Goal: Information Seeking & Learning: Learn about a topic

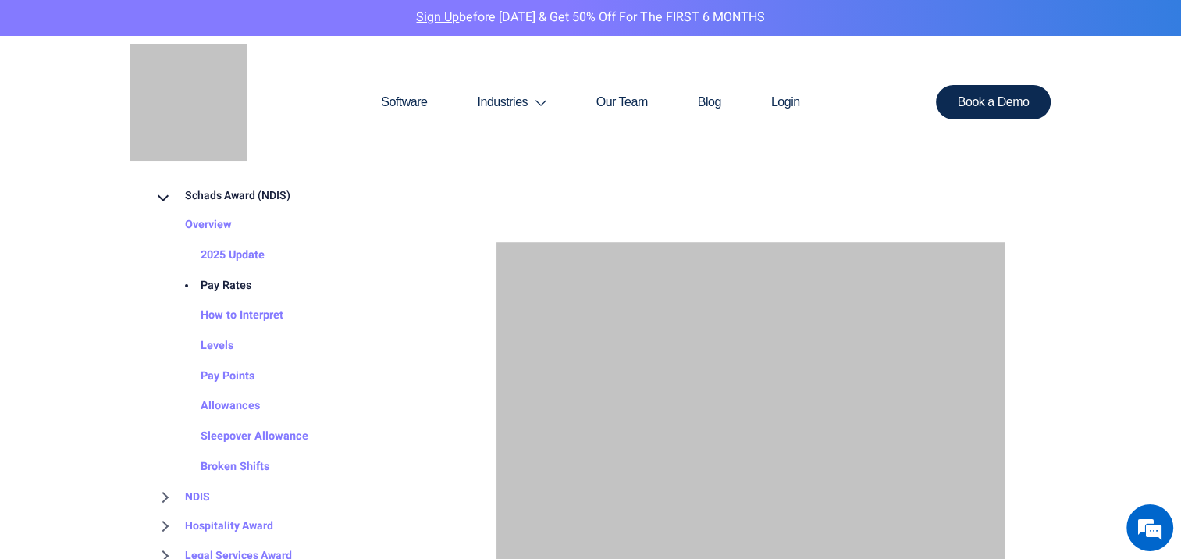
scroll to position [1106, 0]
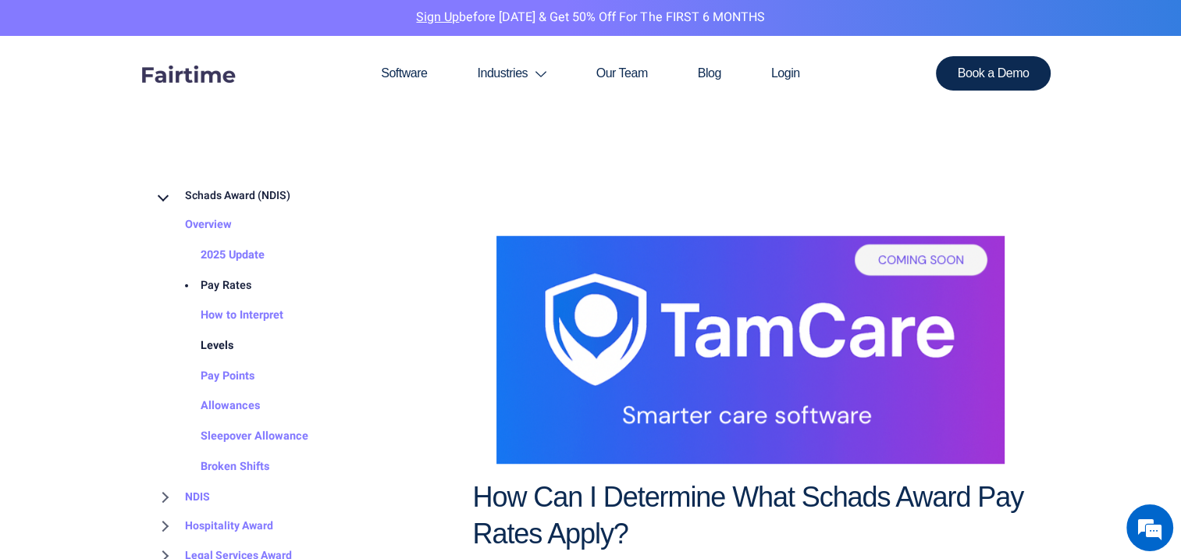
click at [210, 351] on link "Levels" at bounding box center [201, 346] width 64 height 30
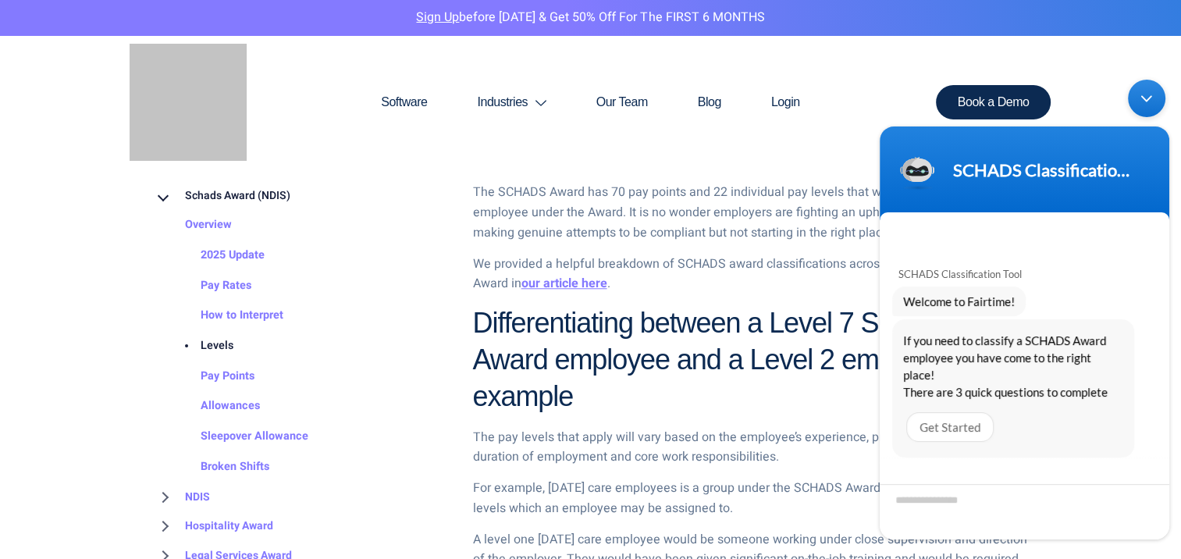
scroll to position [1461, 0]
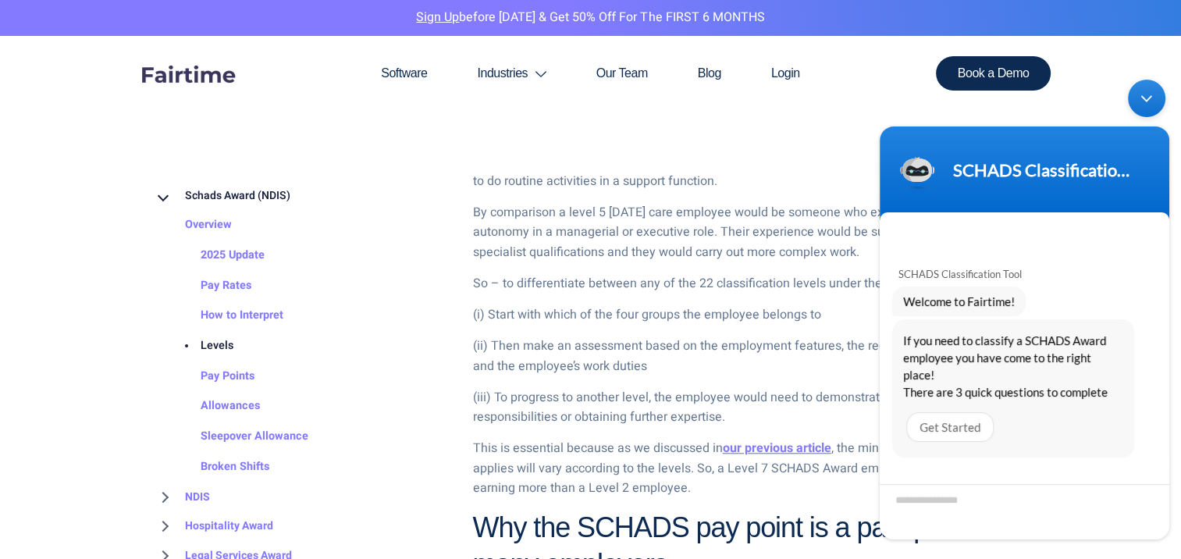
click at [1144, 102] on div "Minimize live chat window" at bounding box center [1146, 98] width 37 height 37
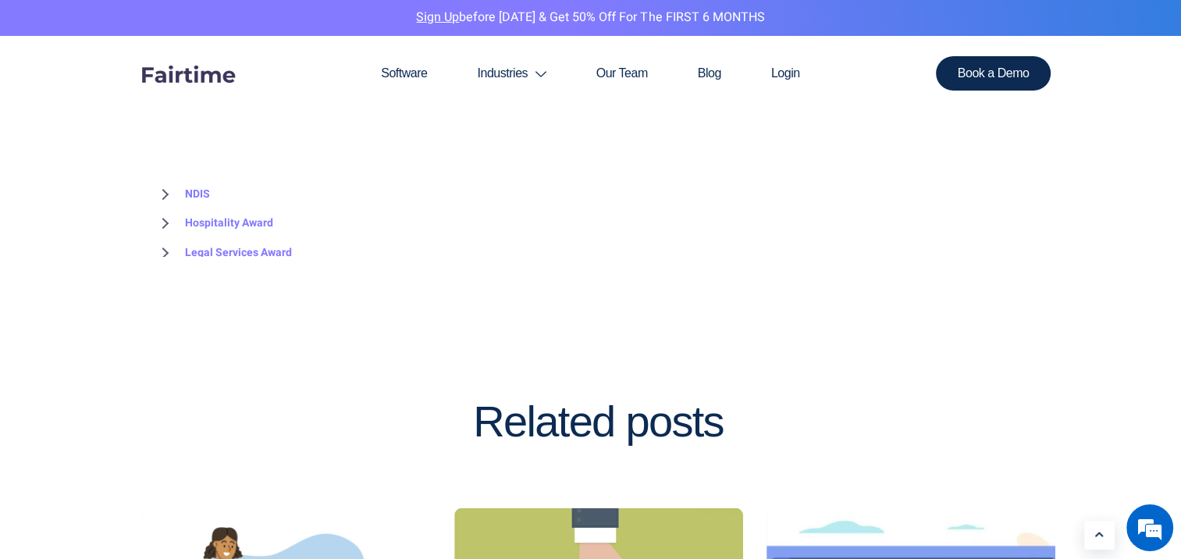
scroll to position [2739, 0]
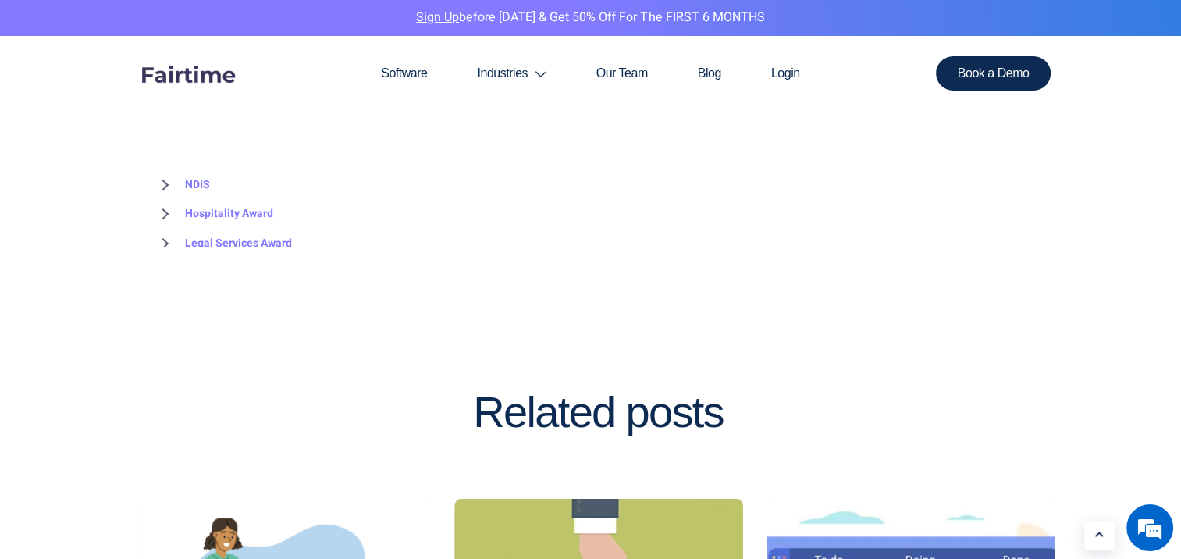
drag, startPoint x: 1171, startPoint y: 394, endPoint x: 1171, endPoint y: 375, distance: 19.5
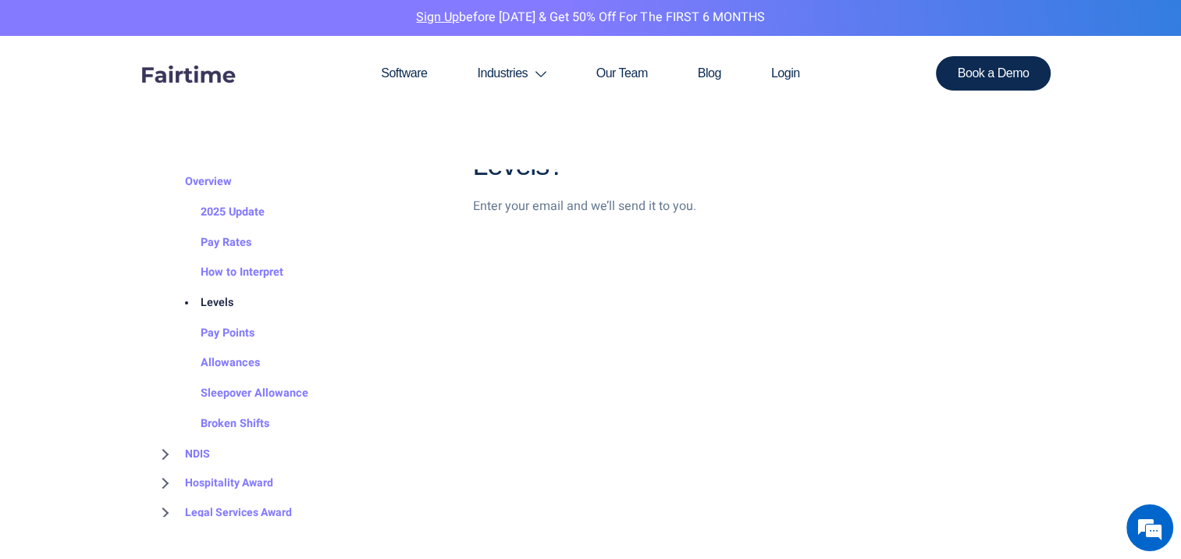
scroll to position [2474, 0]
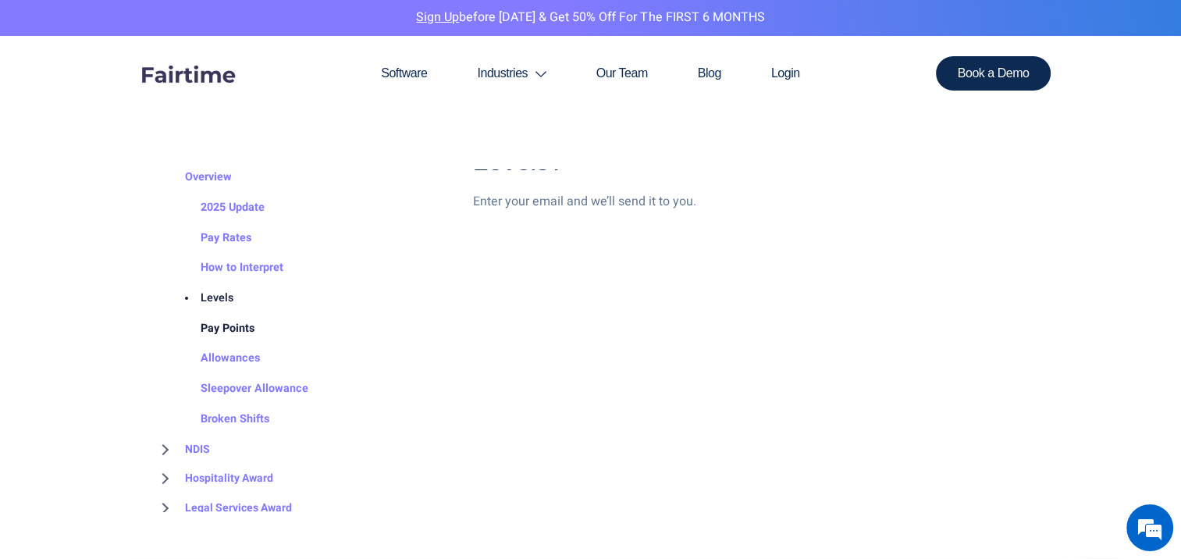
click at [234, 327] on link "Pay Points" at bounding box center [211, 328] width 85 height 30
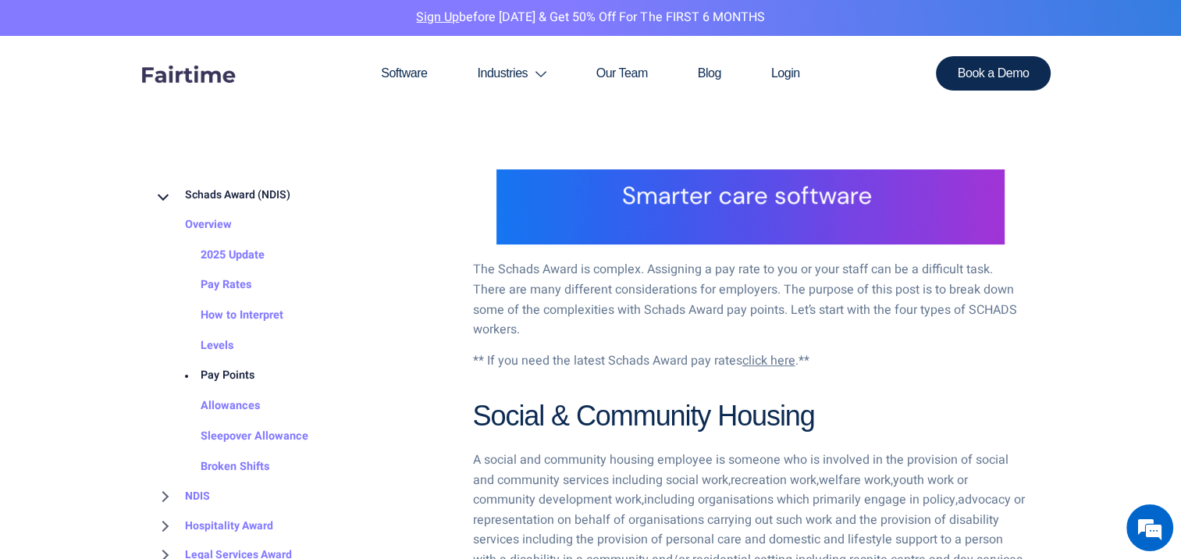
scroll to position [873, 0]
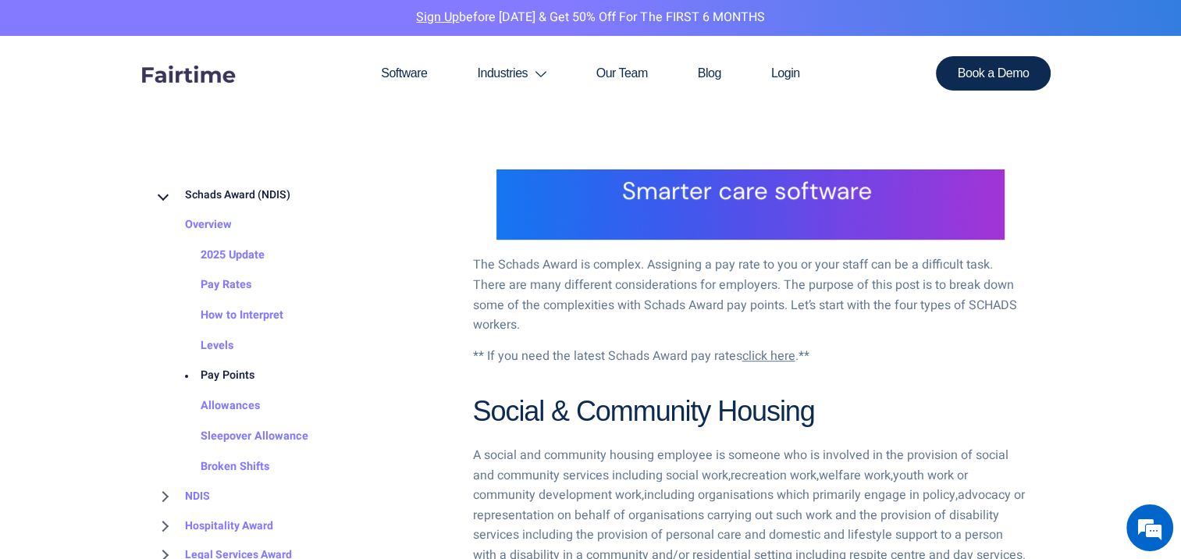
click at [762, 347] on span "click here" at bounding box center [769, 356] width 53 height 19
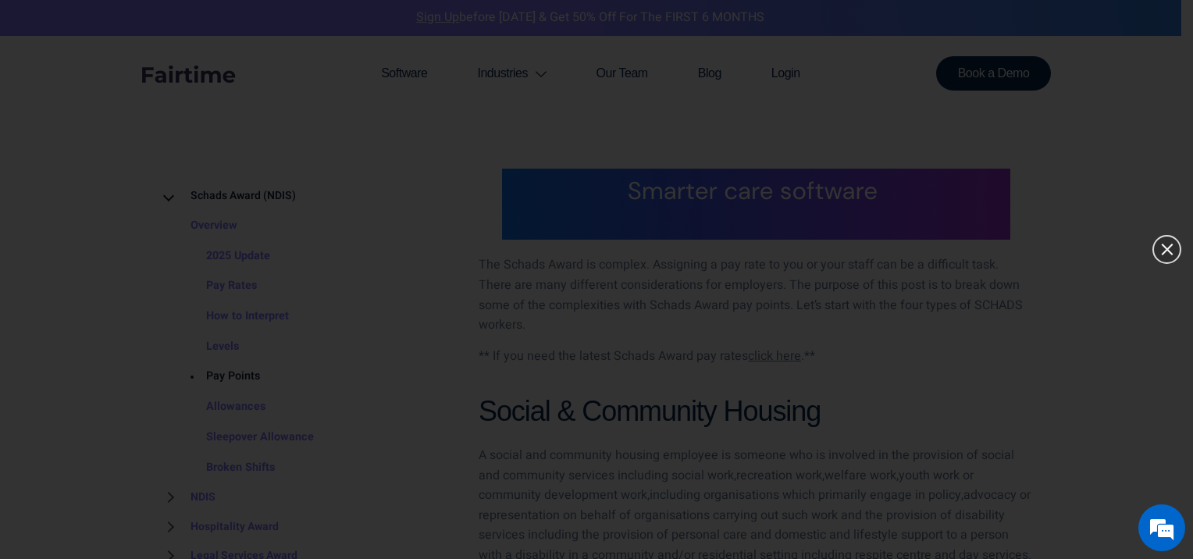
click at [1162, 249] on div at bounding box center [1167, 249] width 29 height 29
